Goal: Task Accomplishment & Management: Manage account settings

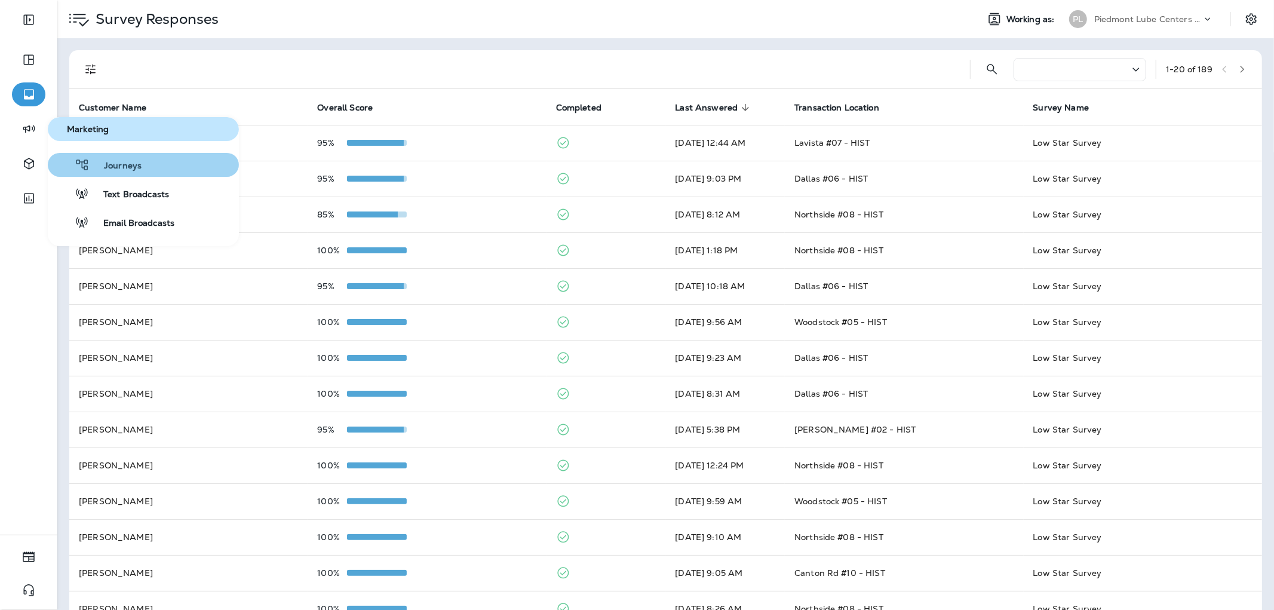
click at [137, 165] on span "Journeys" at bounding box center [116, 166] width 52 height 11
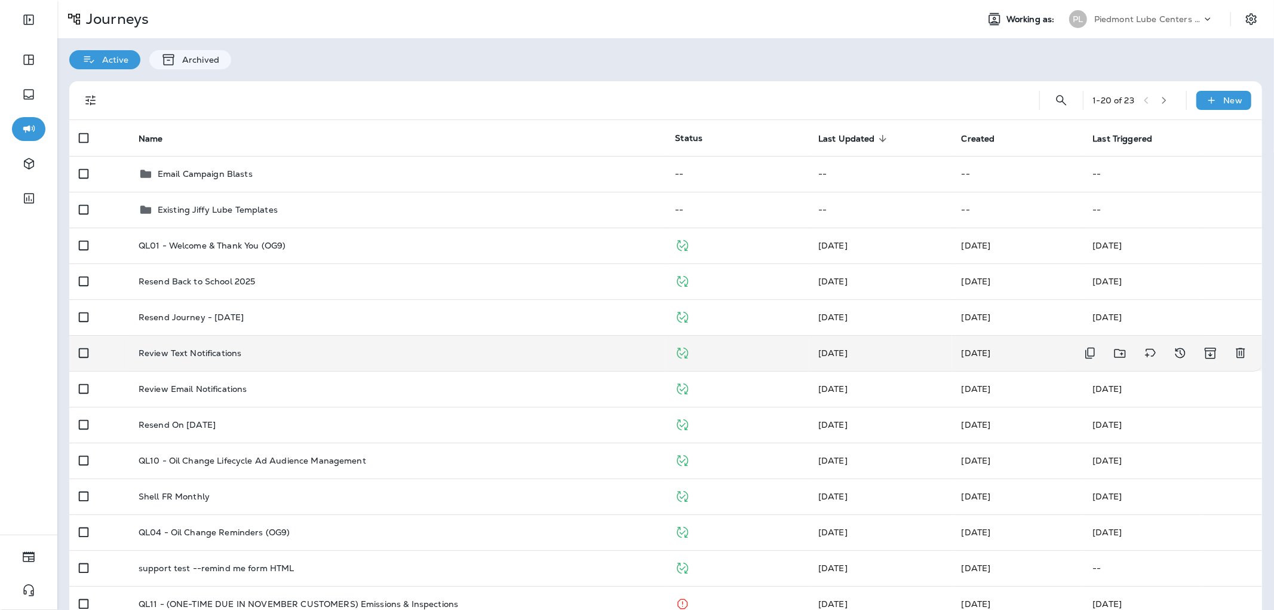
click at [275, 351] on div "Review Text Notifications" at bounding box center [398, 353] width 518 height 10
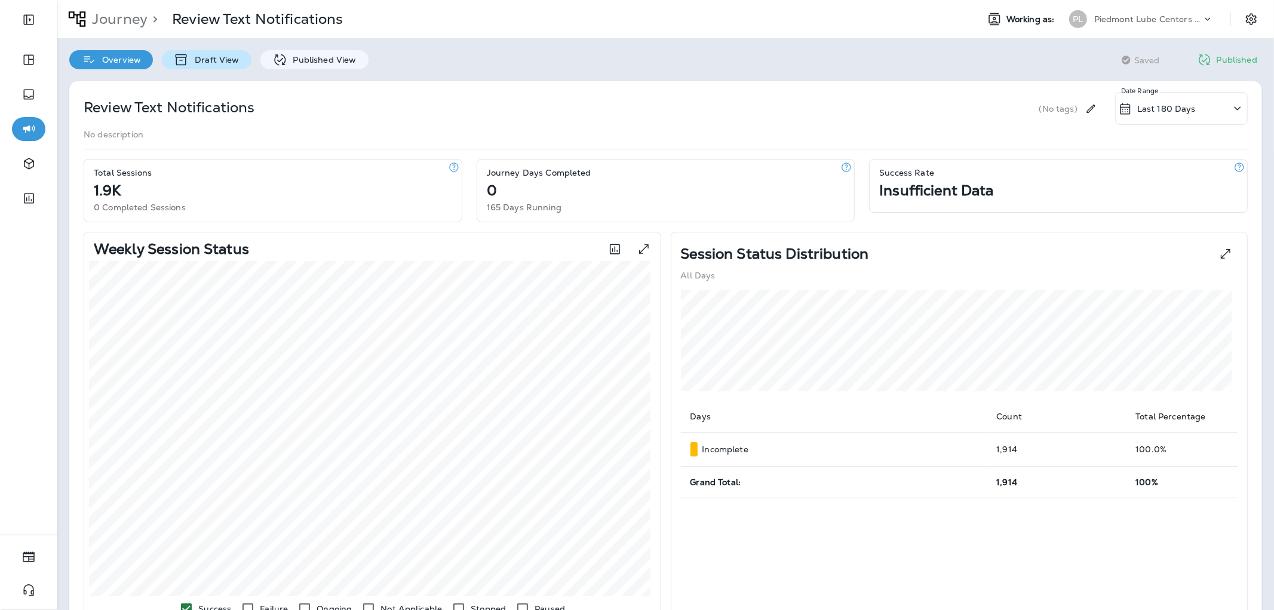
click at [216, 62] on p "Draft View" at bounding box center [214, 60] width 50 height 10
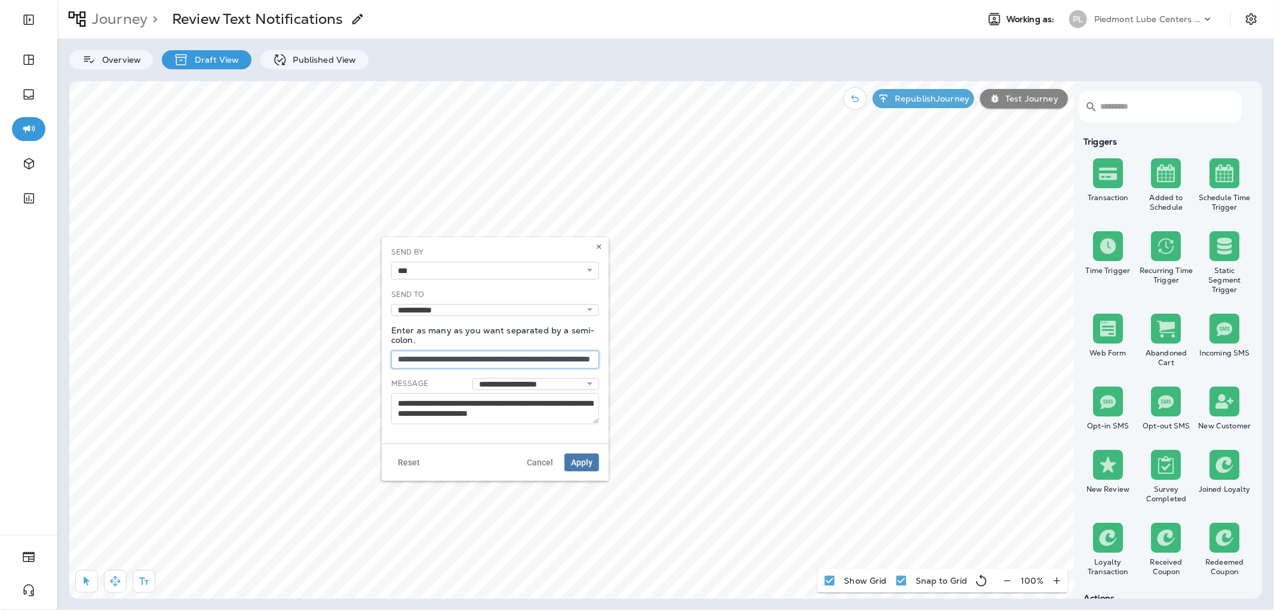
scroll to position [0, 70]
click at [660, 0] on body "0 Journey > Review Text Notifications Working as: PL Piedmont Lube Centers LLC …" at bounding box center [637, 0] width 1274 height 0
click at [575, 351] on input "**********" at bounding box center [495, 360] width 208 height 18
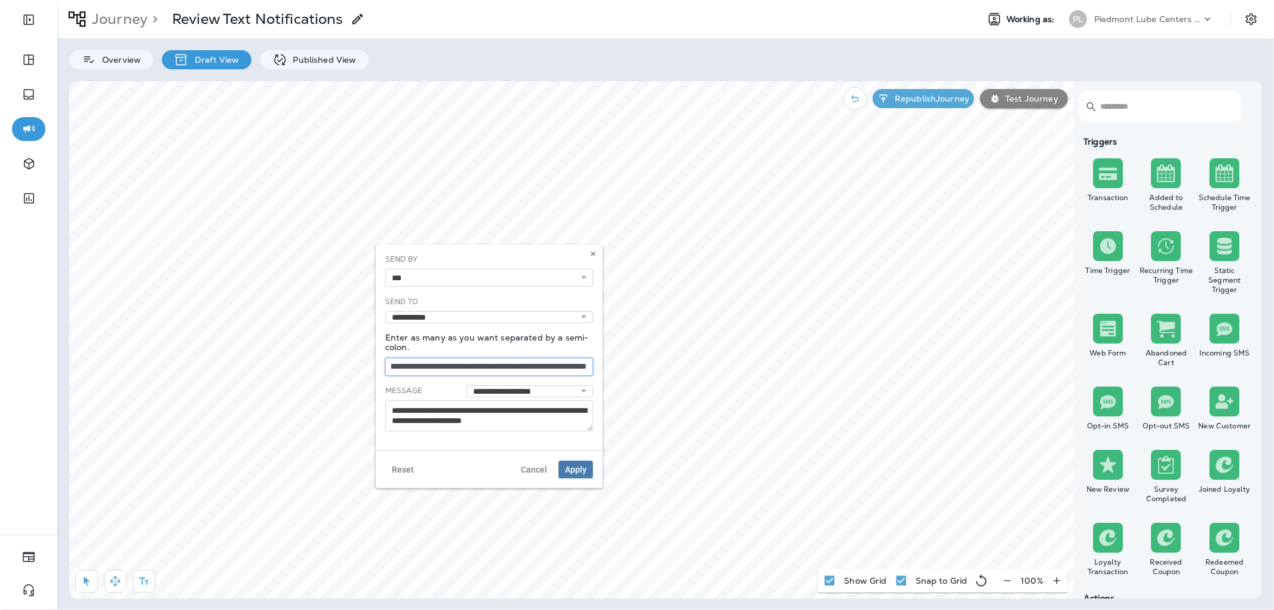
scroll to position [0, 124]
type input "**********"
click at [582, 465] on span "Apply" at bounding box center [575, 469] width 21 height 8
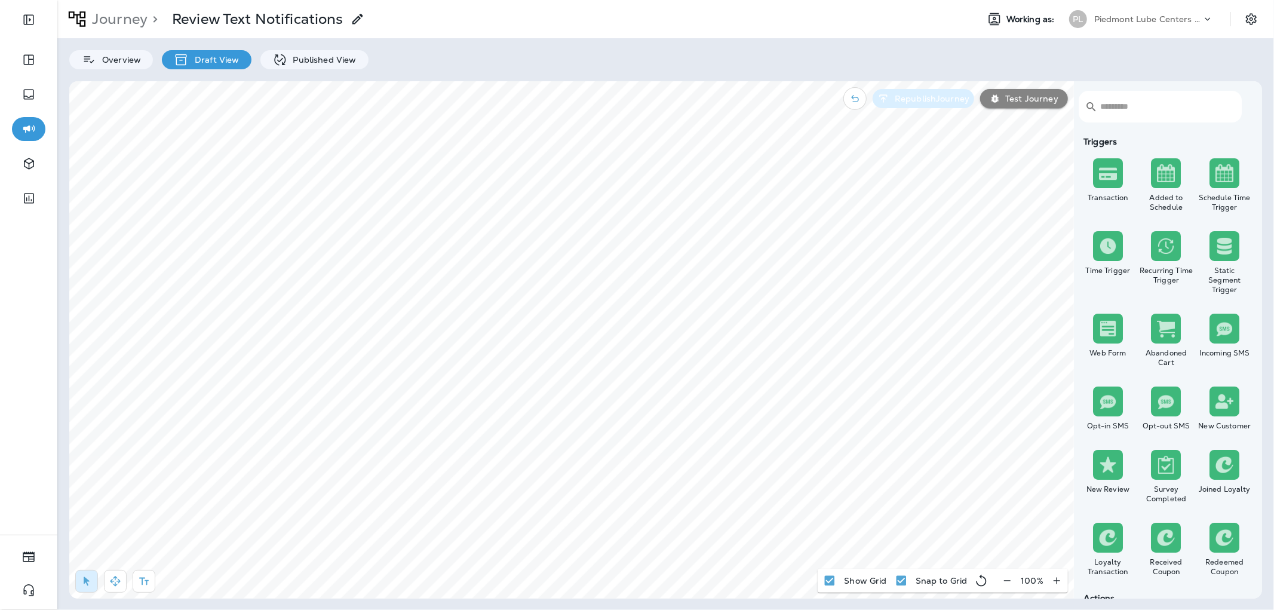
click at [927, 98] on p "Republish Journey" at bounding box center [929, 99] width 79 height 10
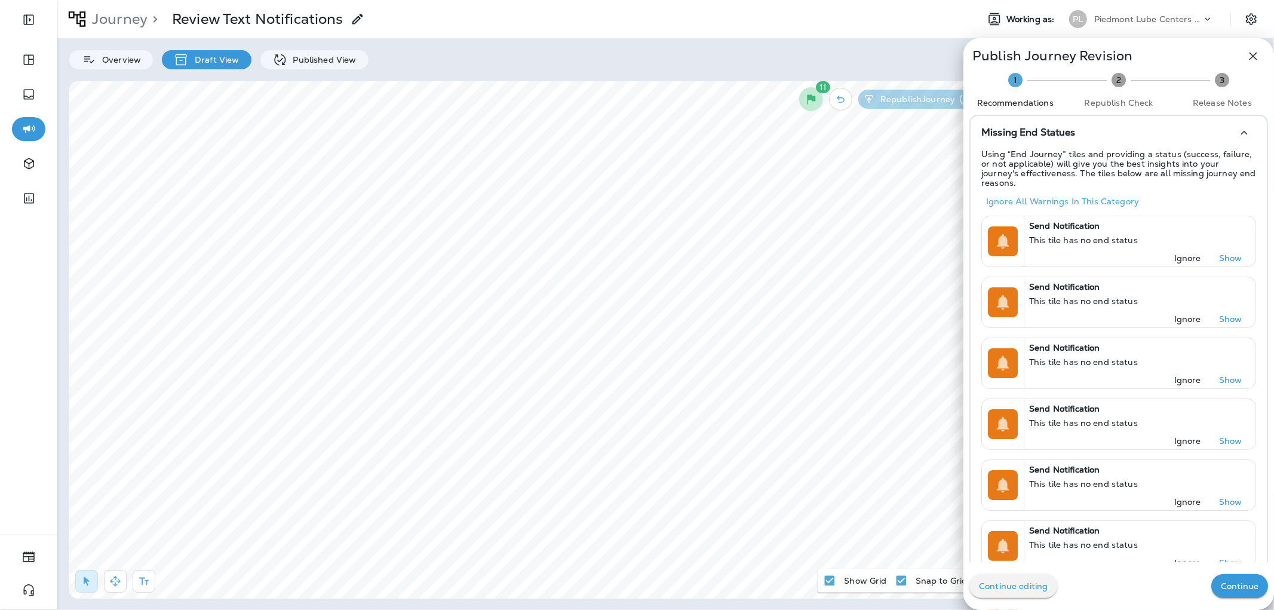
click at [1211, 586] on button "Continue" at bounding box center [1239, 586] width 57 height 24
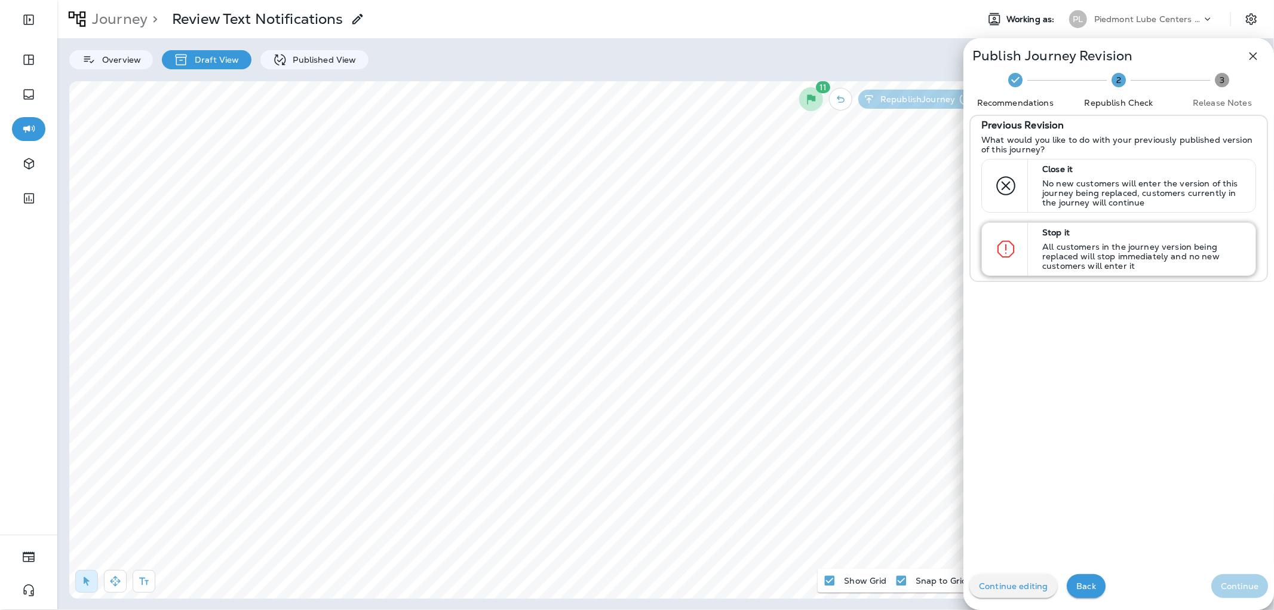
click at [1057, 249] on p "All customers in the journey version being replaced will stop immediately and n…" at bounding box center [1143, 256] width 202 height 29
click at [1228, 582] on p "Continue" at bounding box center [1239, 586] width 38 height 10
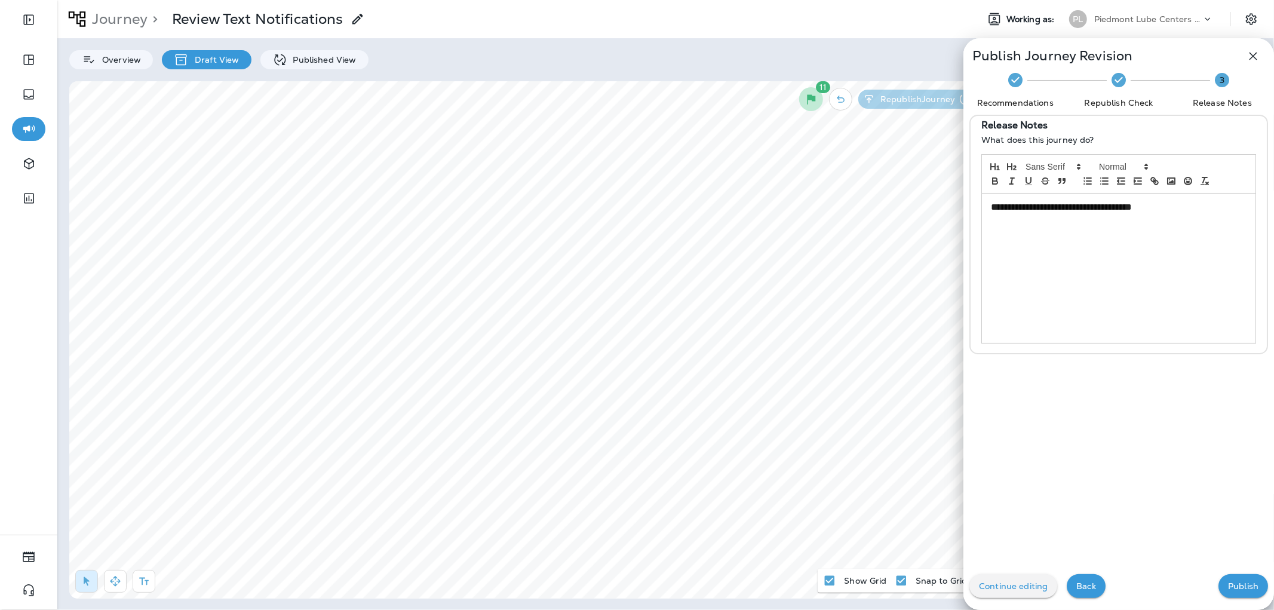
click at [1234, 586] on p "Publish" at bounding box center [1243, 586] width 30 height 10
